Goal: Transaction & Acquisition: Book appointment/travel/reservation

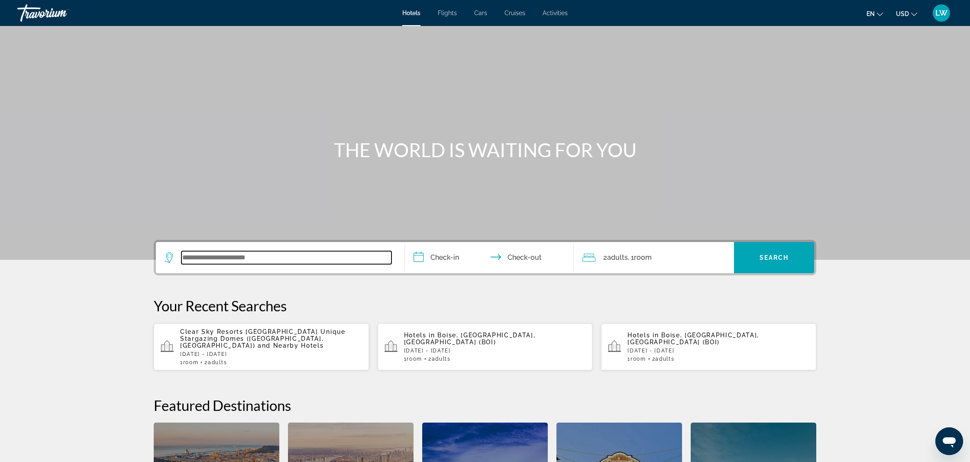
click at [224, 259] on input "Search widget" at bounding box center [286, 257] width 210 height 13
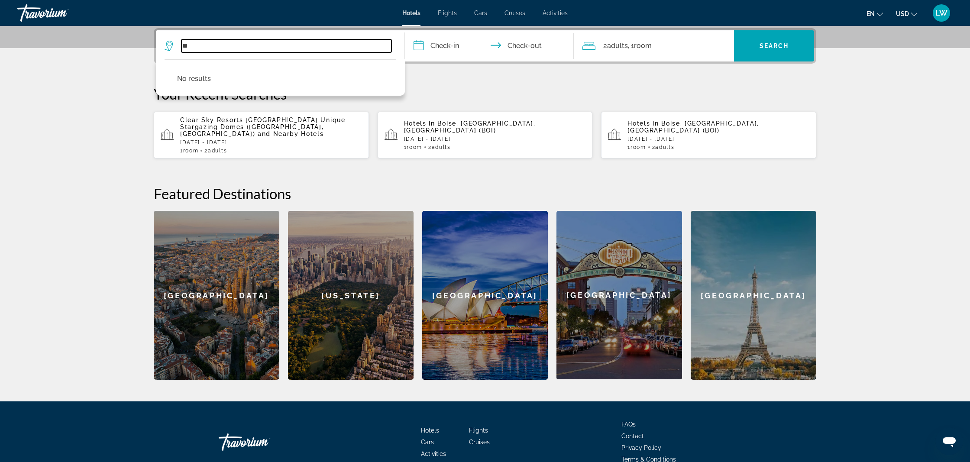
type input "*"
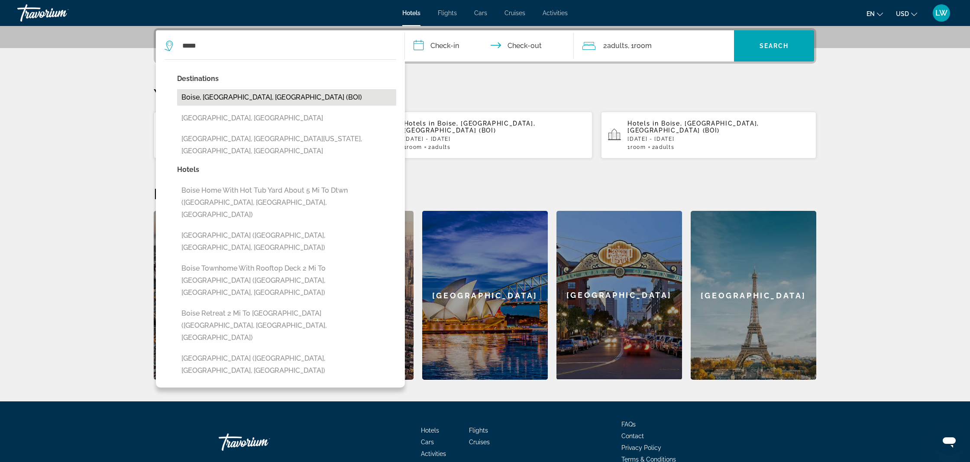
click at [231, 97] on button "Boise, [GEOGRAPHIC_DATA], [GEOGRAPHIC_DATA] (BOI)" at bounding box center [286, 97] width 219 height 16
type input "**********"
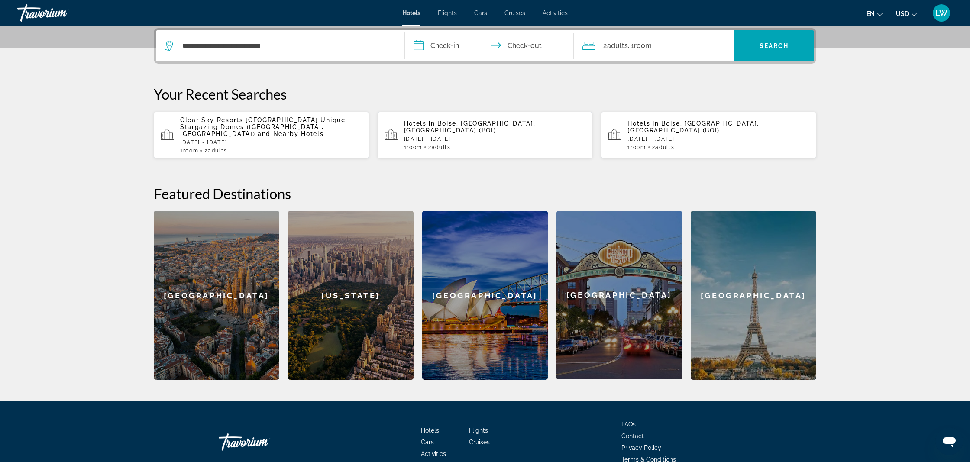
click at [446, 45] on input "**********" at bounding box center [491, 47] width 172 height 34
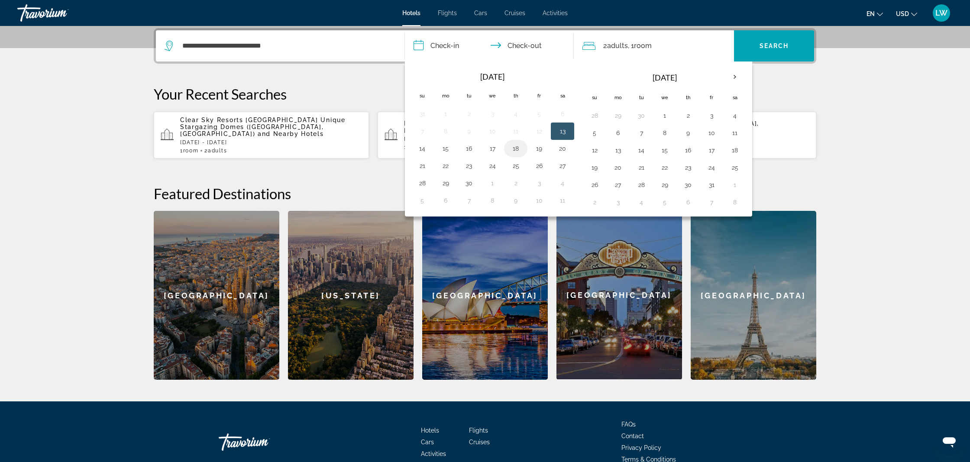
click at [516, 149] on button "18" at bounding box center [516, 148] width 14 height 12
click at [539, 149] on button "19" at bounding box center [539, 148] width 14 height 12
type input "**********"
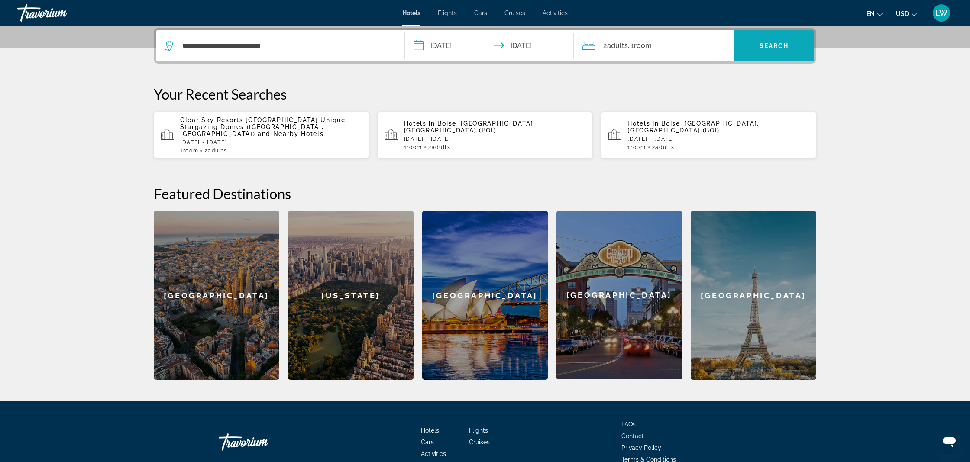
click at [775, 48] on span "Search" at bounding box center [774, 45] width 29 height 7
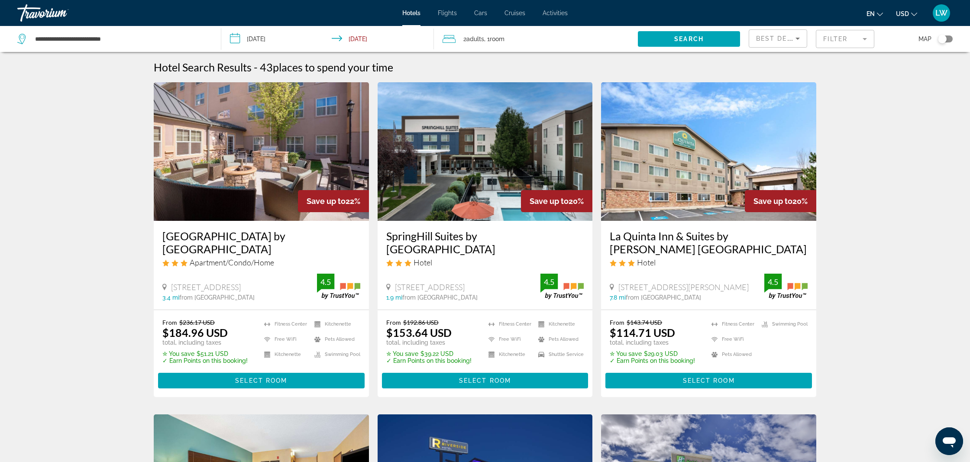
click at [866, 40] on mat-form-field "Filter" at bounding box center [845, 39] width 58 height 18
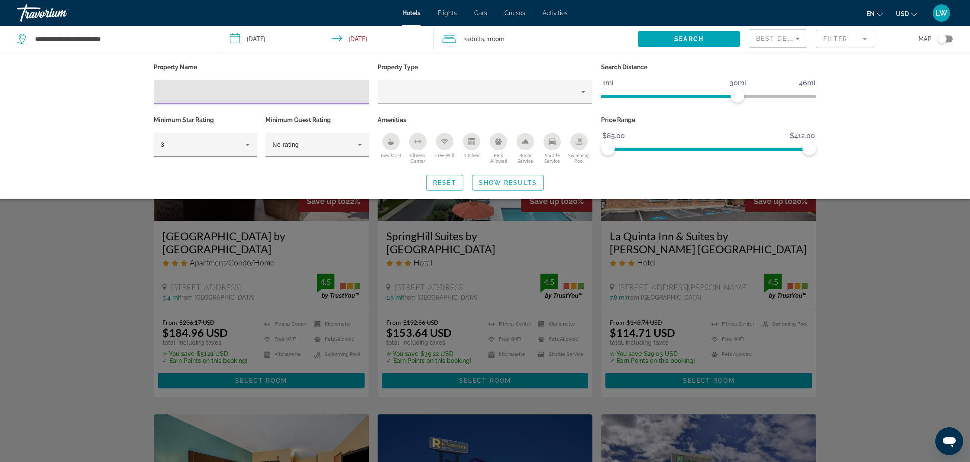
click at [207, 94] on input "Hotel Filters" at bounding box center [261, 92] width 201 height 10
click at [187, 92] on input "Hotel Filters" at bounding box center [261, 92] width 201 height 10
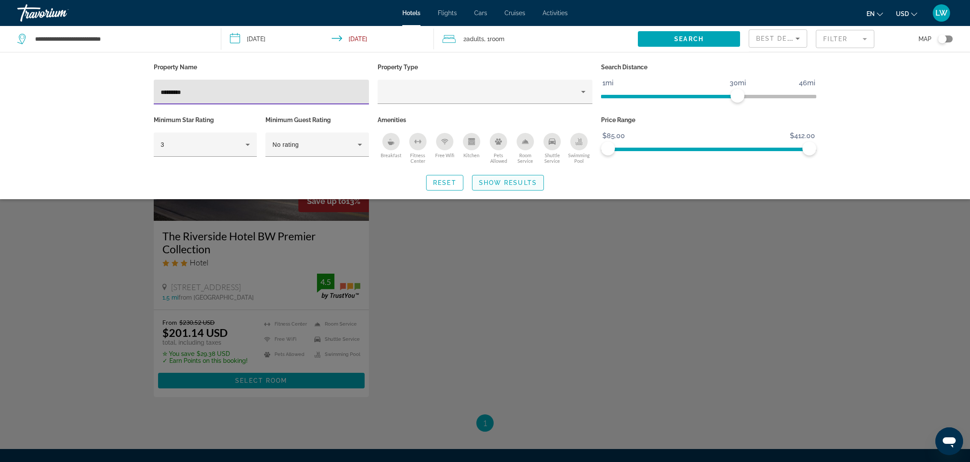
type input "*********"
click at [488, 182] on span "Show Results" at bounding box center [508, 182] width 58 height 7
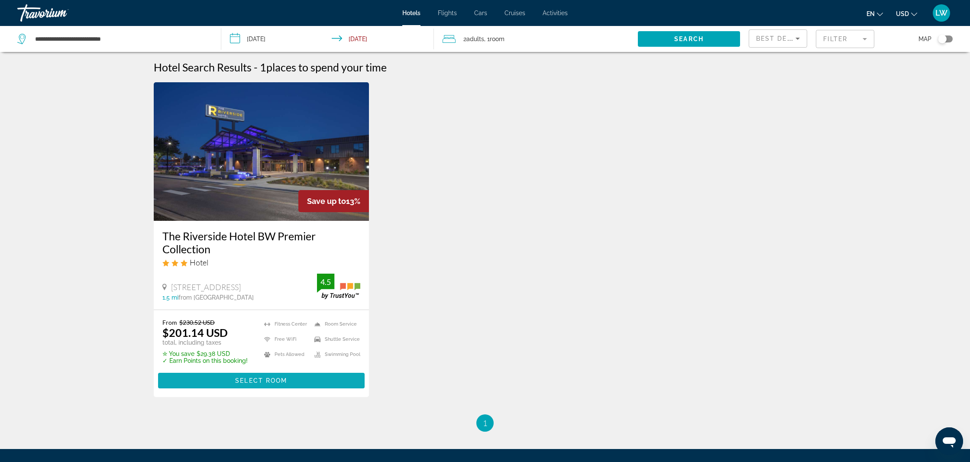
click at [255, 378] on span "Select Room" at bounding box center [261, 380] width 52 height 7
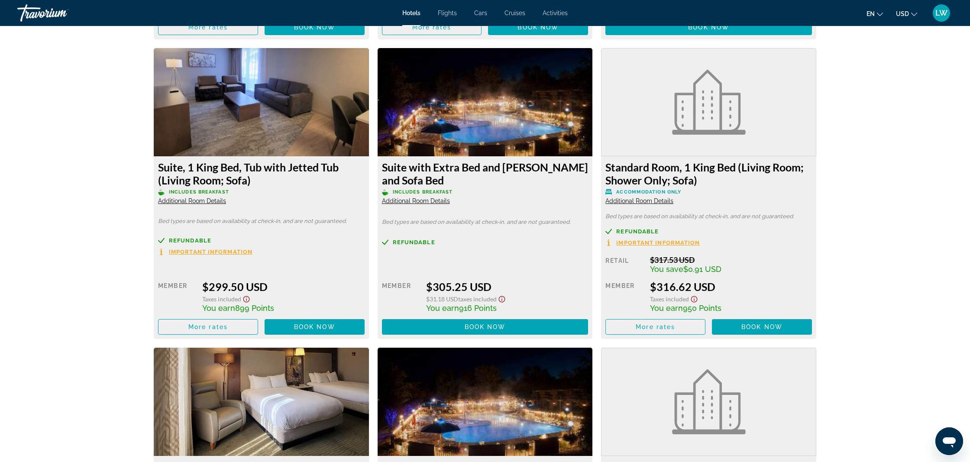
scroll to position [3003, 0]
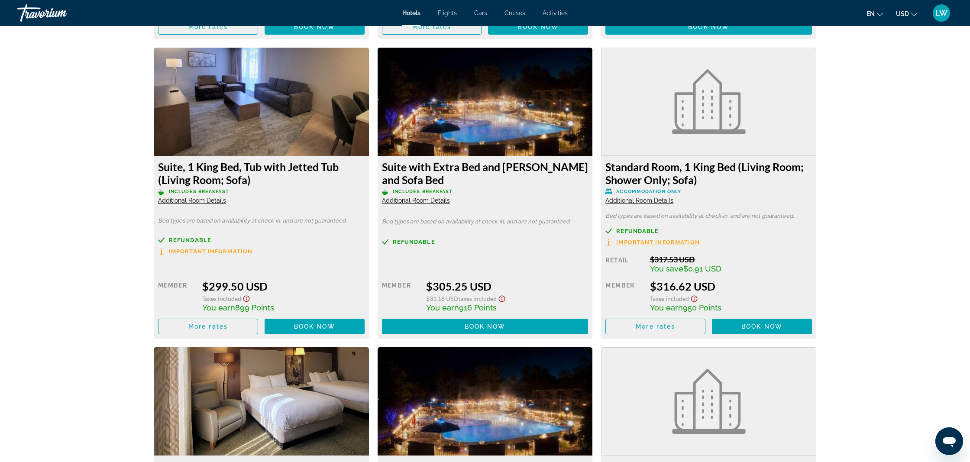
click at [416, 204] on span "Additional Room Details" at bounding box center [416, 200] width 68 height 7
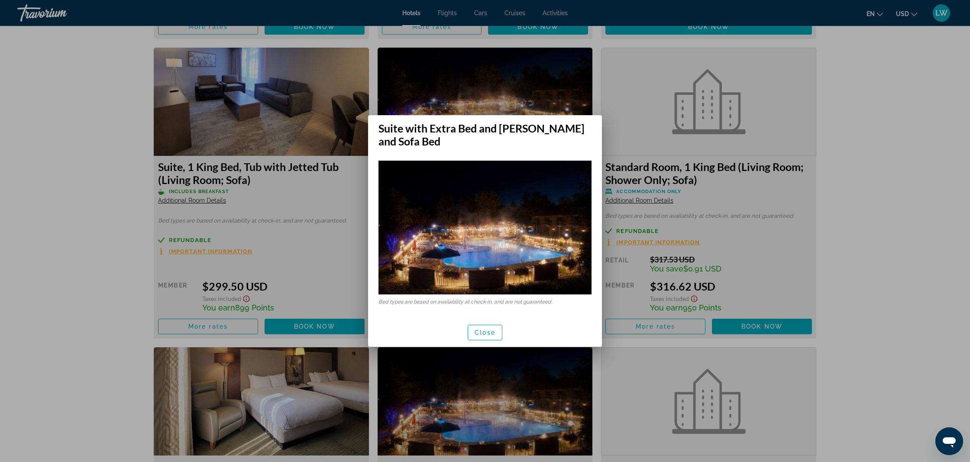
scroll to position [0, 0]
click at [487, 333] on span "Close" at bounding box center [485, 332] width 21 height 7
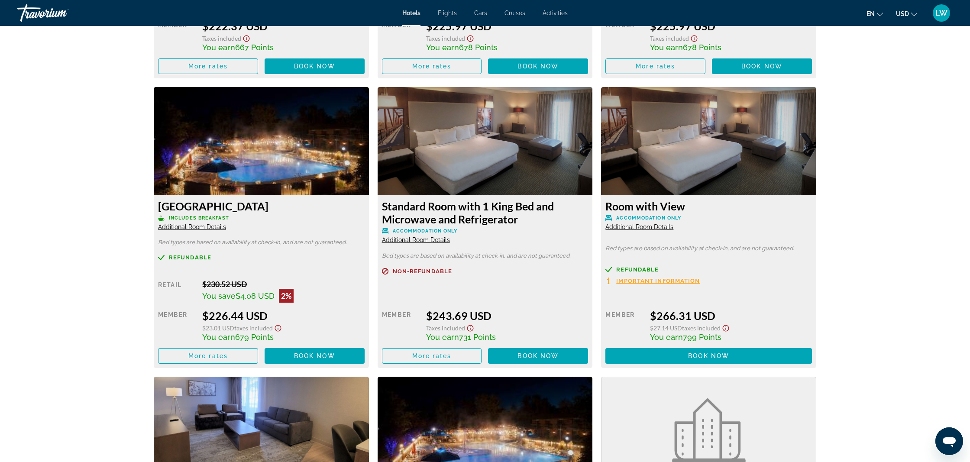
scroll to position [2669, 0]
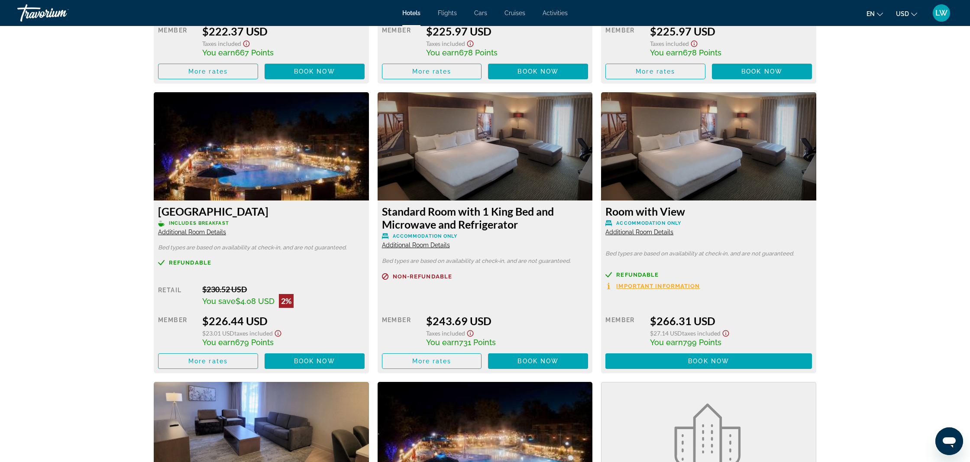
click at [200, 236] on span "Additional Room Details" at bounding box center [192, 232] width 68 height 7
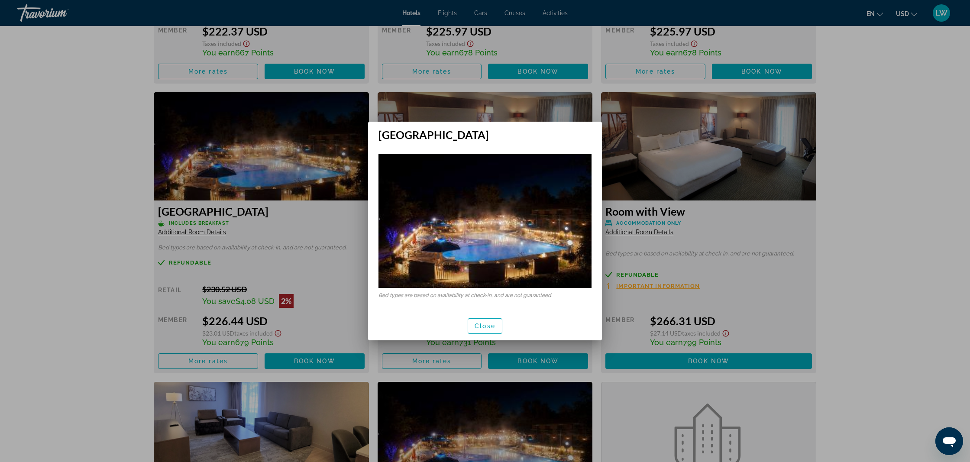
scroll to position [0, 0]
click at [484, 328] on span "Close" at bounding box center [485, 326] width 21 height 7
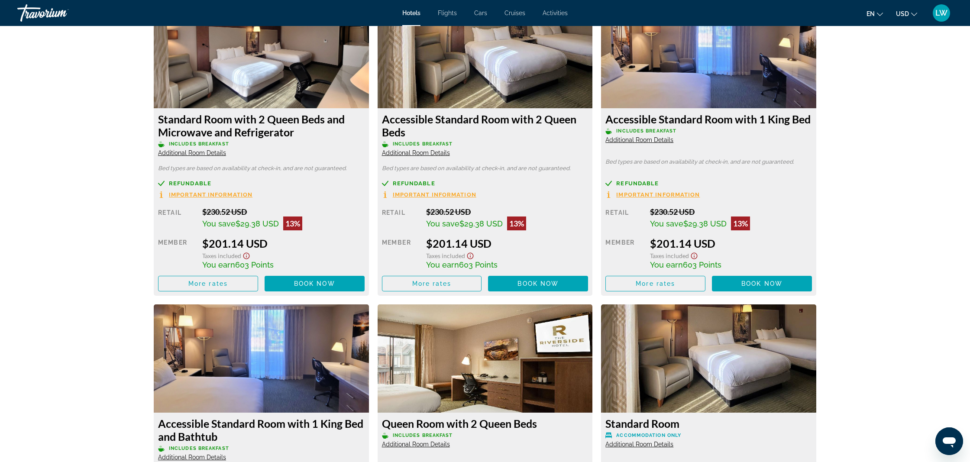
scroll to position [1227, 0]
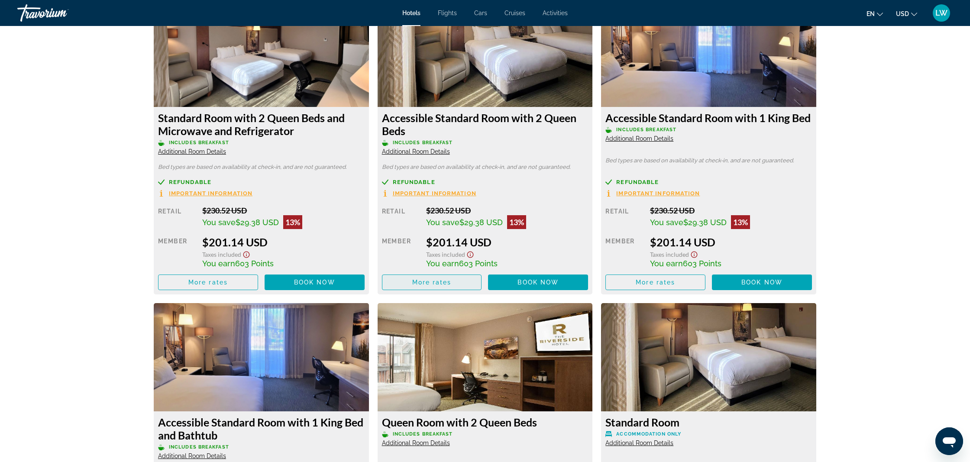
click at [432, 285] on span "More rates" at bounding box center [431, 282] width 39 height 7
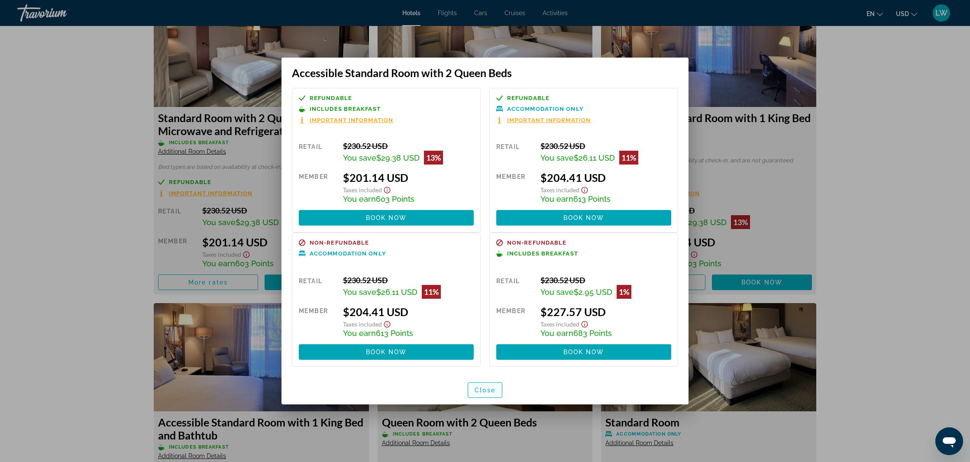
click at [477, 392] on span "Close" at bounding box center [485, 390] width 21 height 7
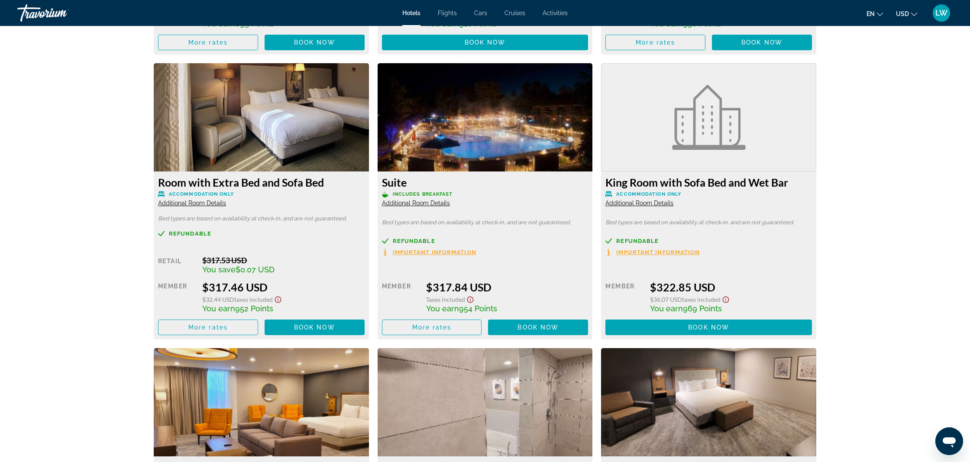
scroll to position [3296, 0]
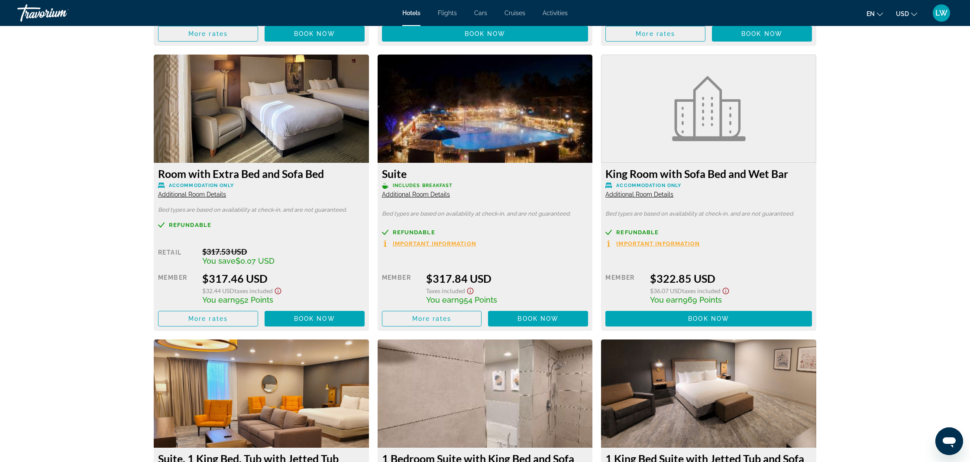
click at [420, 198] on span "Additional Room Details" at bounding box center [416, 194] width 68 height 7
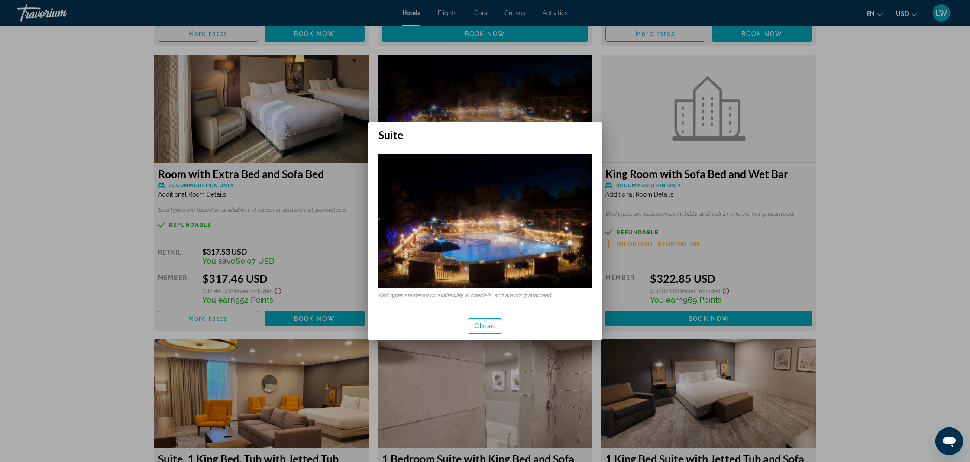
scroll to position [0, 0]
click at [489, 325] on span "Close" at bounding box center [485, 326] width 21 height 7
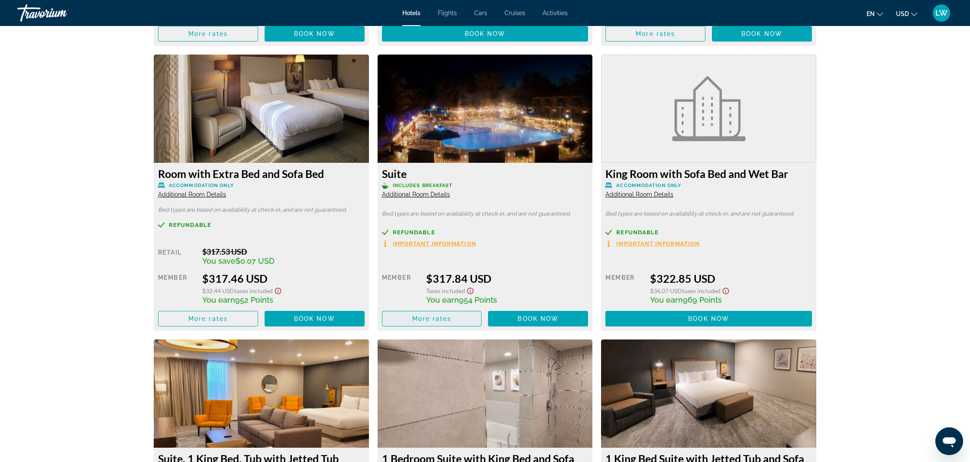
click at [447, 322] on span "More rates" at bounding box center [431, 318] width 39 height 7
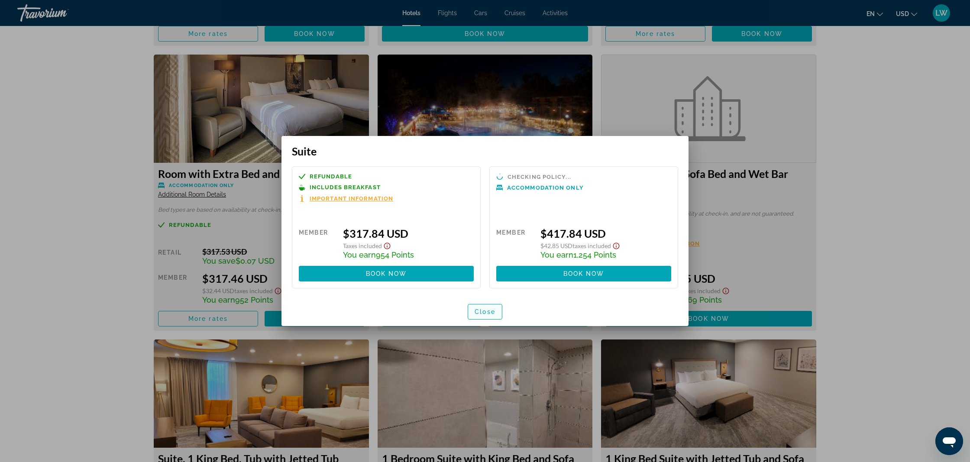
scroll to position [0, 0]
click at [489, 311] on span "Close" at bounding box center [485, 311] width 21 height 7
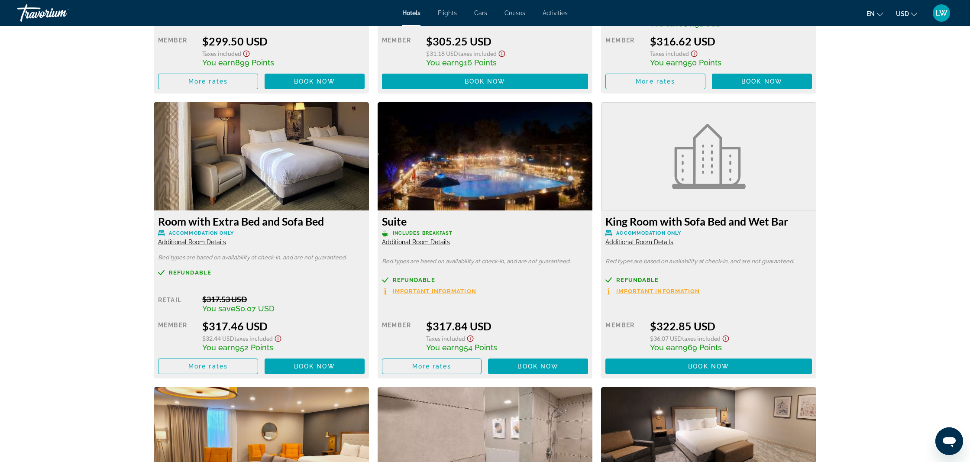
scroll to position [3240, 0]
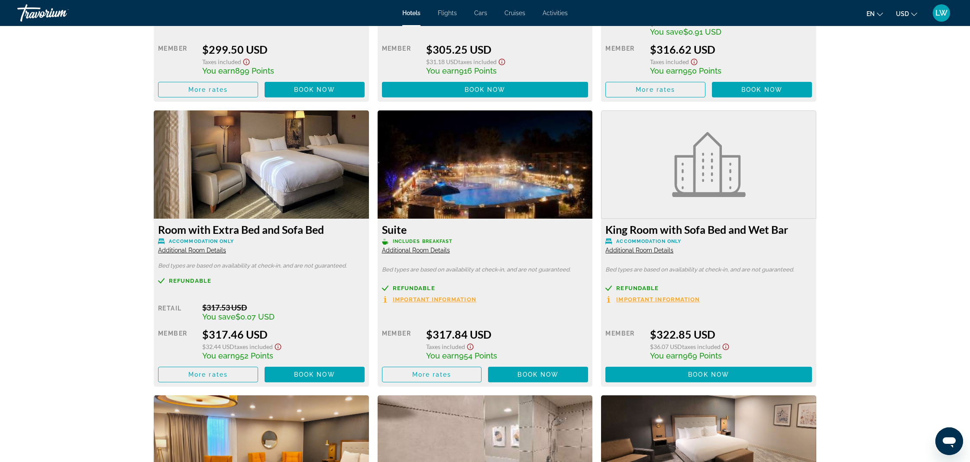
click at [657, 254] on span "Additional Room Details" at bounding box center [639, 250] width 68 height 7
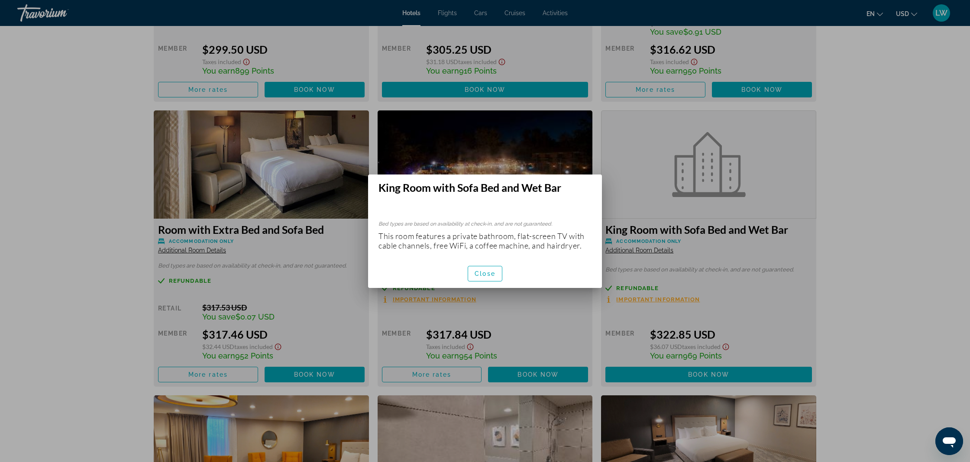
scroll to position [0, 0]
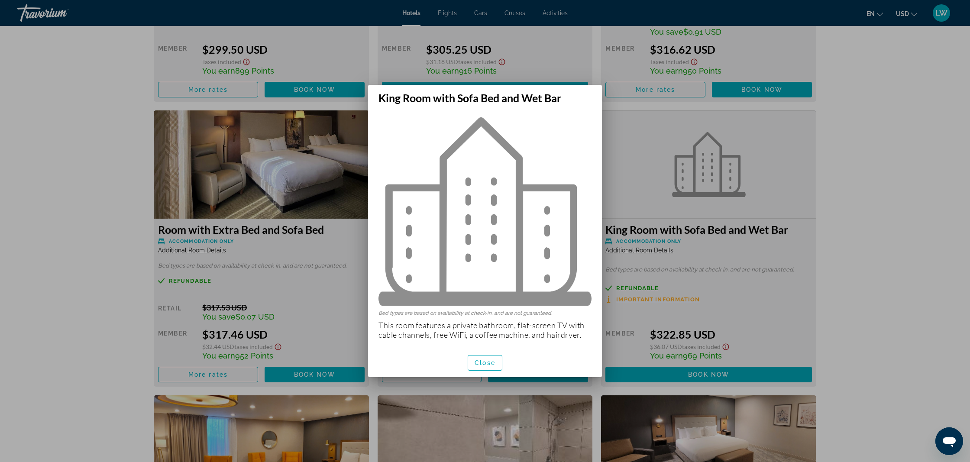
click at [480, 271] on img at bounding box center [484, 211] width 213 height 188
click at [490, 358] on span "button" at bounding box center [485, 363] width 34 height 21
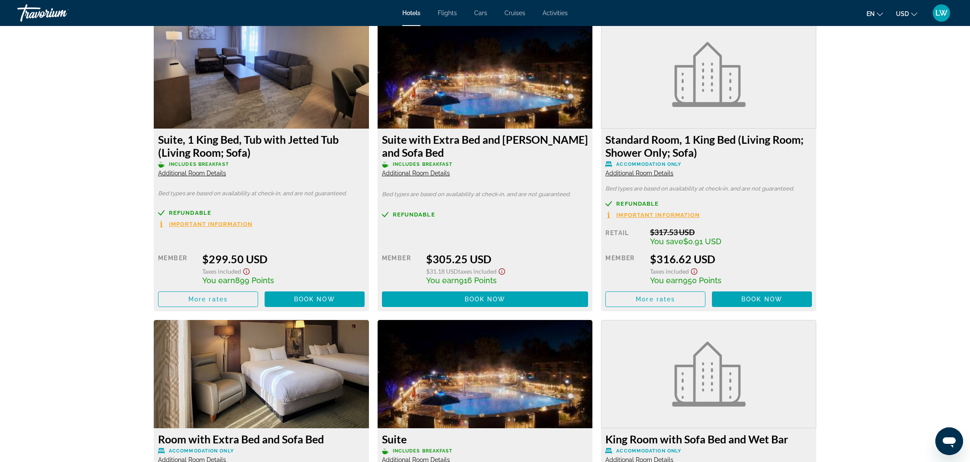
scroll to position [3025, 0]
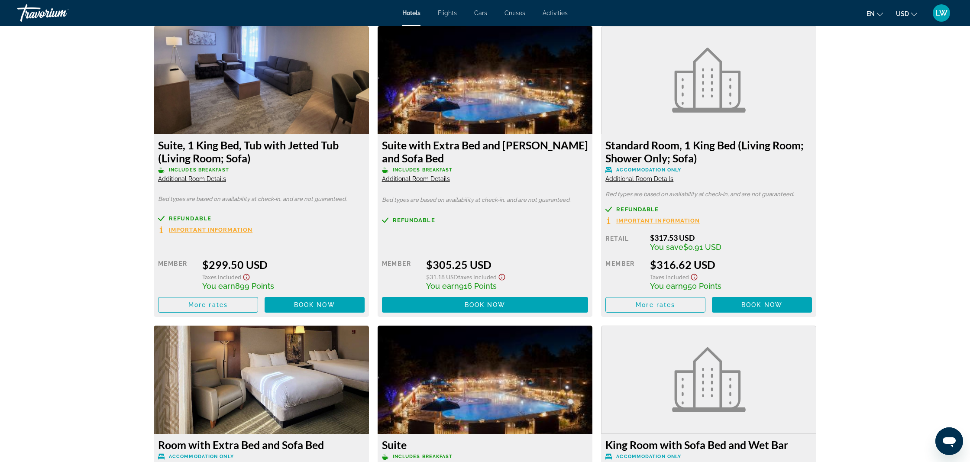
click at [502, 281] on icon "Show Taxes and Fees disclaimer" at bounding box center [502, 277] width 10 height 8
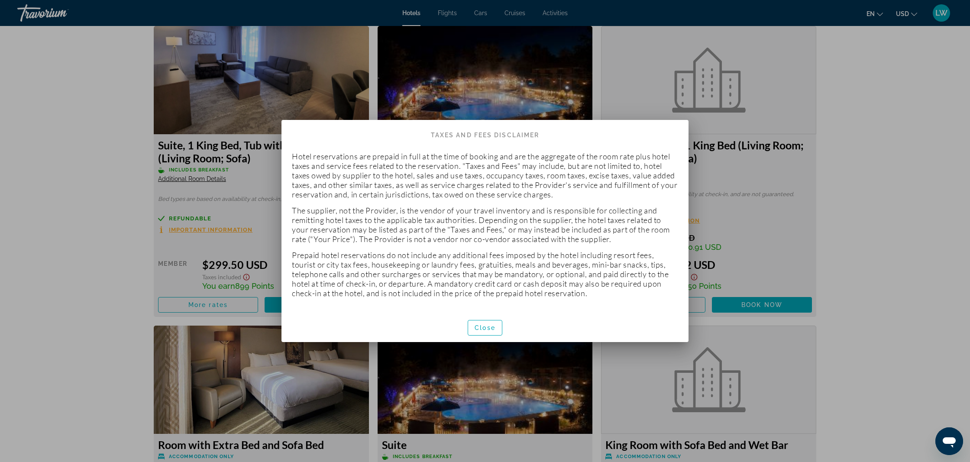
scroll to position [0, 0]
click at [486, 333] on span "button" at bounding box center [485, 327] width 34 height 21
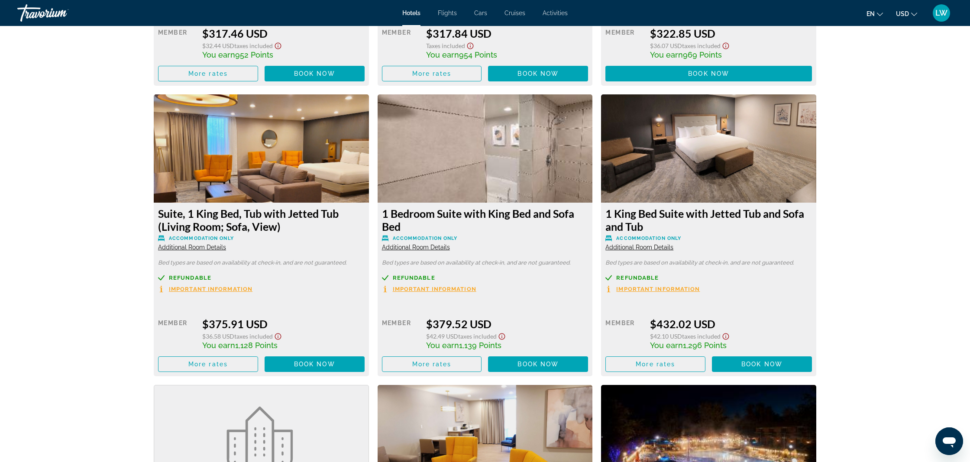
scroll to position [3548, 0]
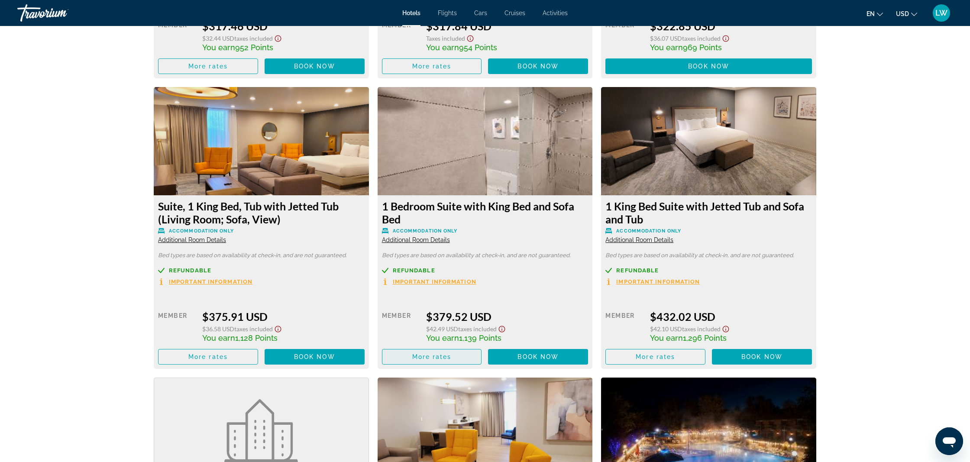
click at [441, 360] on span "More rates" at bounding box center [431, 356] width 39 height 7
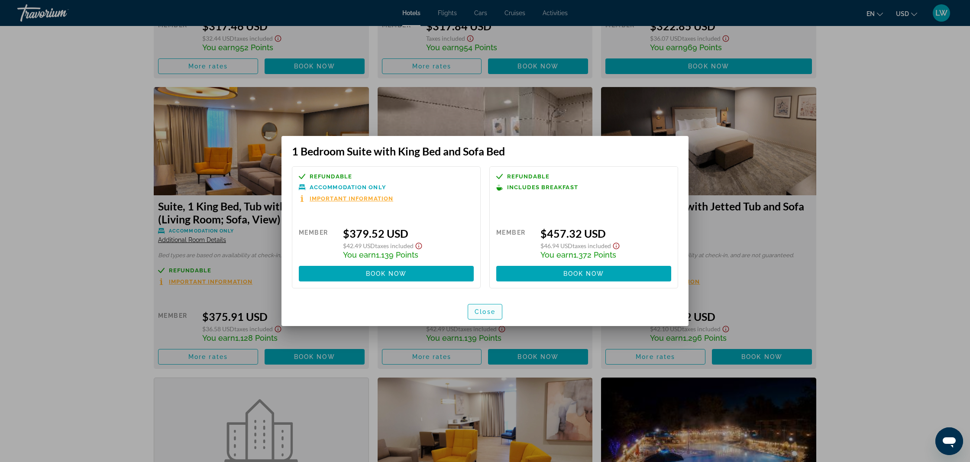
click at [491, 314] on span "Close" at bounding box center [485, 311] width 21 height 7
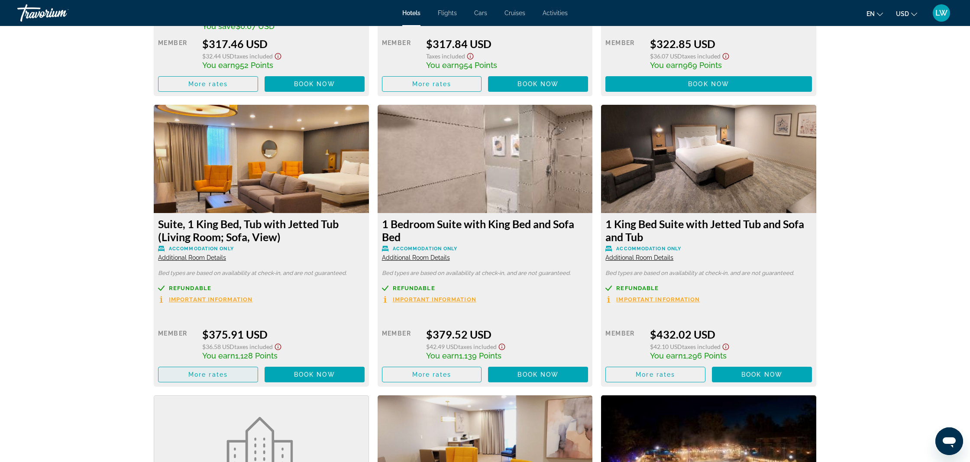
scroll to position [3531, 0]
click at [230, 385] on span "Main content" at bounding box center [207, 374] width 99 height 21
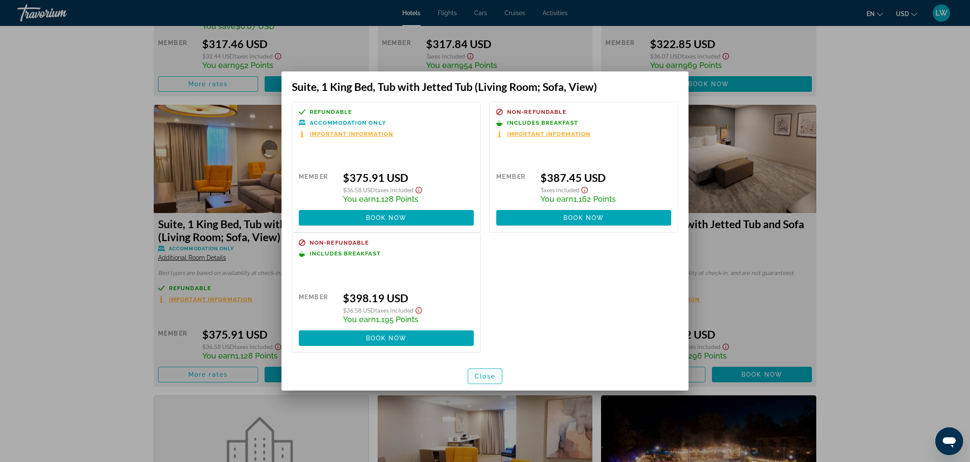
click at [485, 378] on span "Close" at bounding box center [485, 376] width 21 height 7
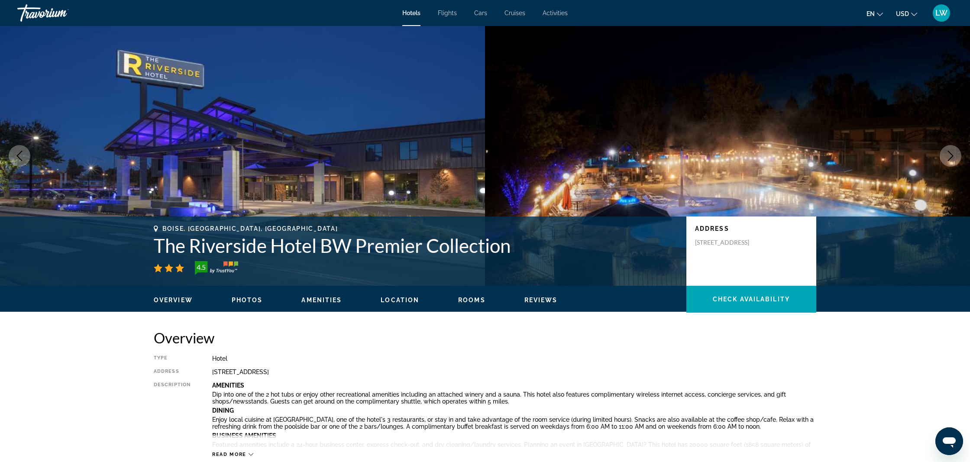
scroll to position [3531, 0]
